Goal: Check status: Check status

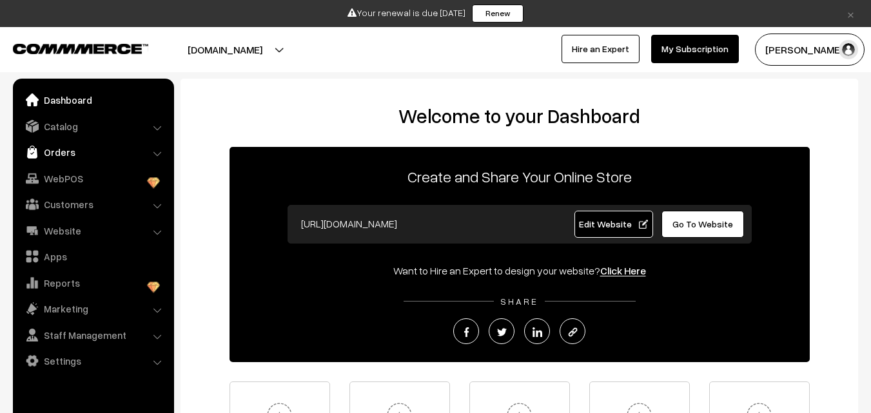
click at [59, 141] on link "Orders" at bounding box center [92, 152] width 153 height 23
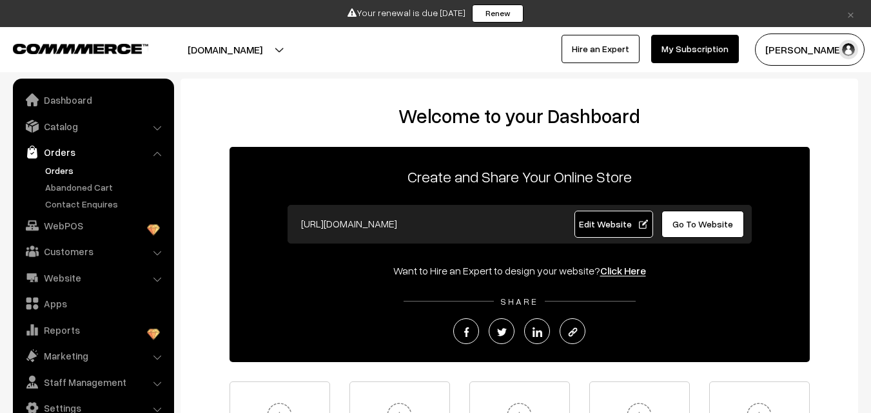
click at [58, 170] on link "Orders" at bounding box center [106, 171] width 128 height 14
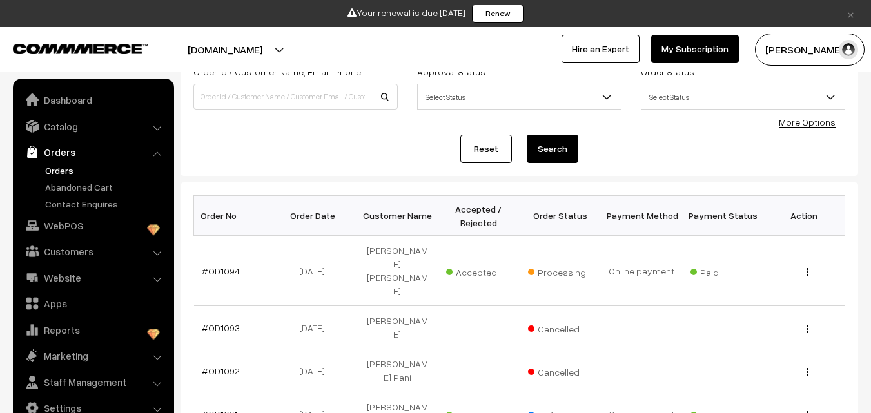
scroll to position [129, 0]
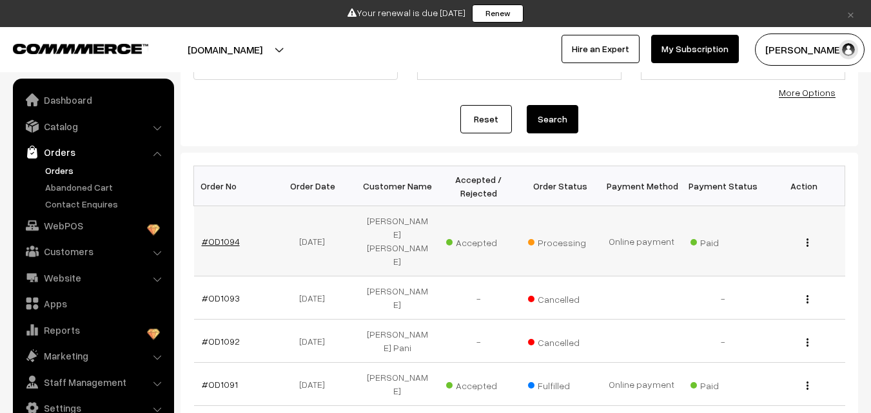
click at [224, 236] on link "#OD1094" at bounding box center [221, 241] width 38 height 11
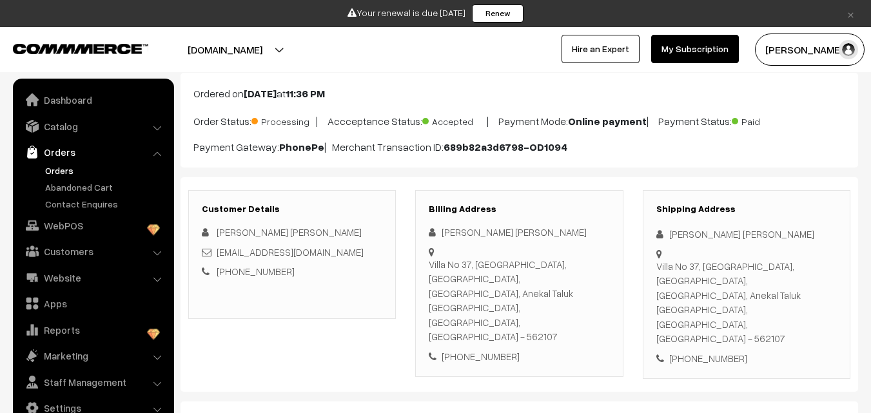
scroll to position [129, 0]
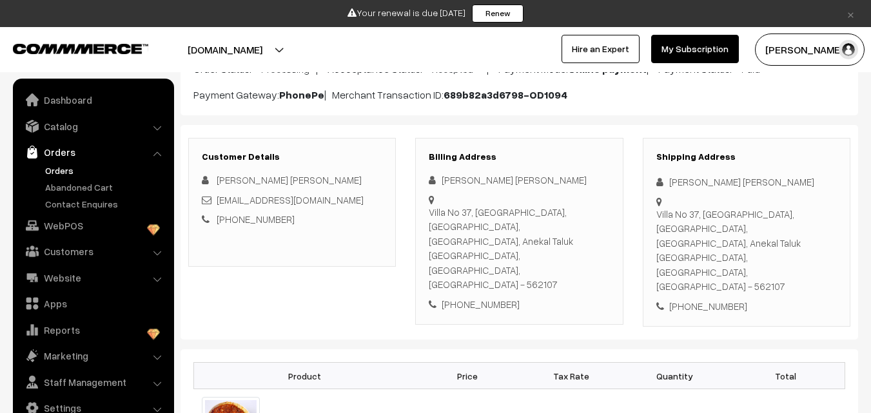
click at [52, 173] on link "Orders" at bounding box center [106, 171] width 128 height 14
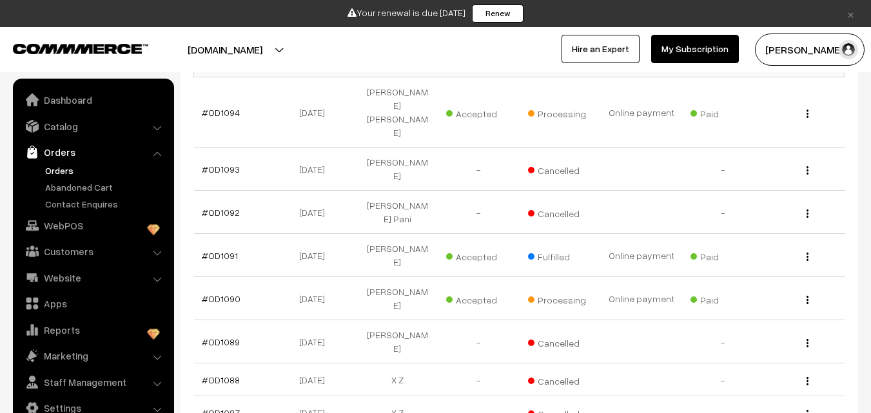
scroll to position [129, 0]
